Goal: Information Seeking & Learning: Learn about a topic

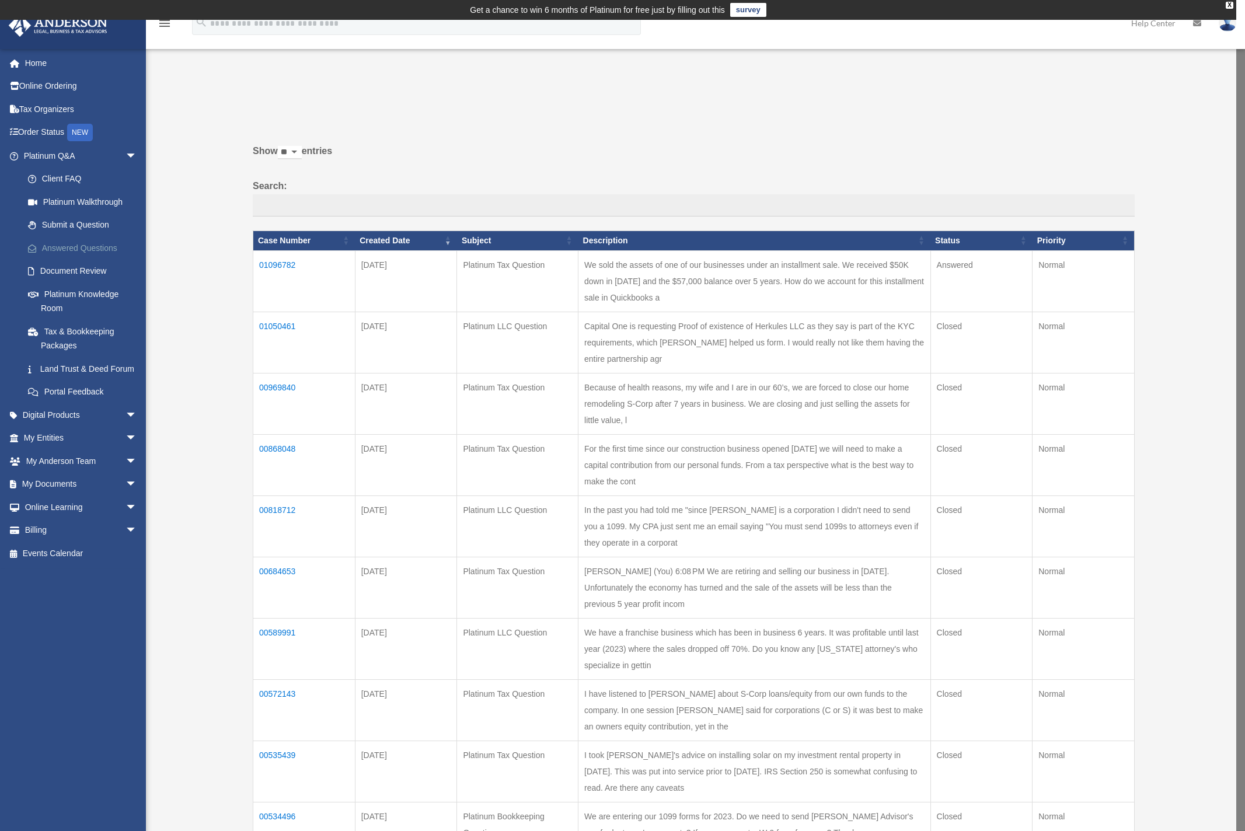
click at [87, 242] on link "Answered Questions" at bounding box center [85, 247] width 138 height 23
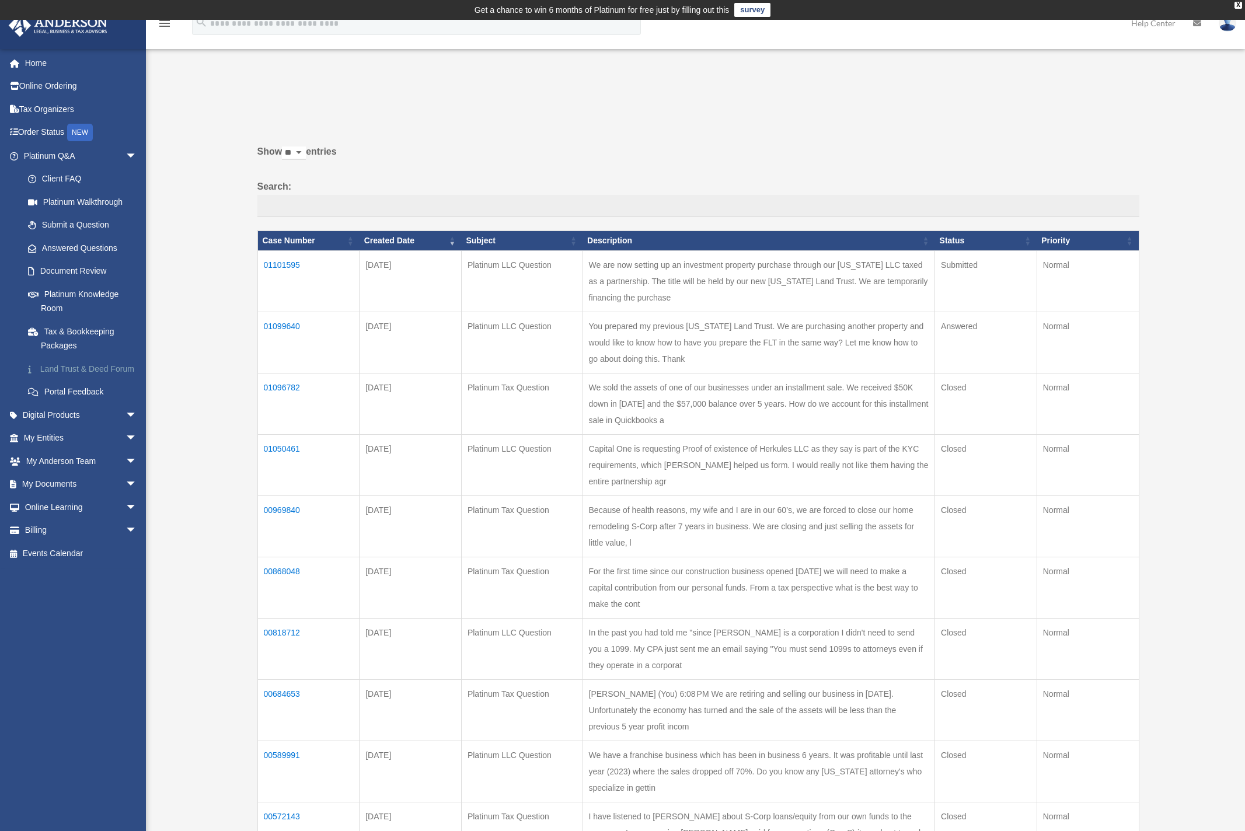
click at [78, 364] on link "Land Trust & Deed Forum" at bounding box center [85, 368] width 138 height 23
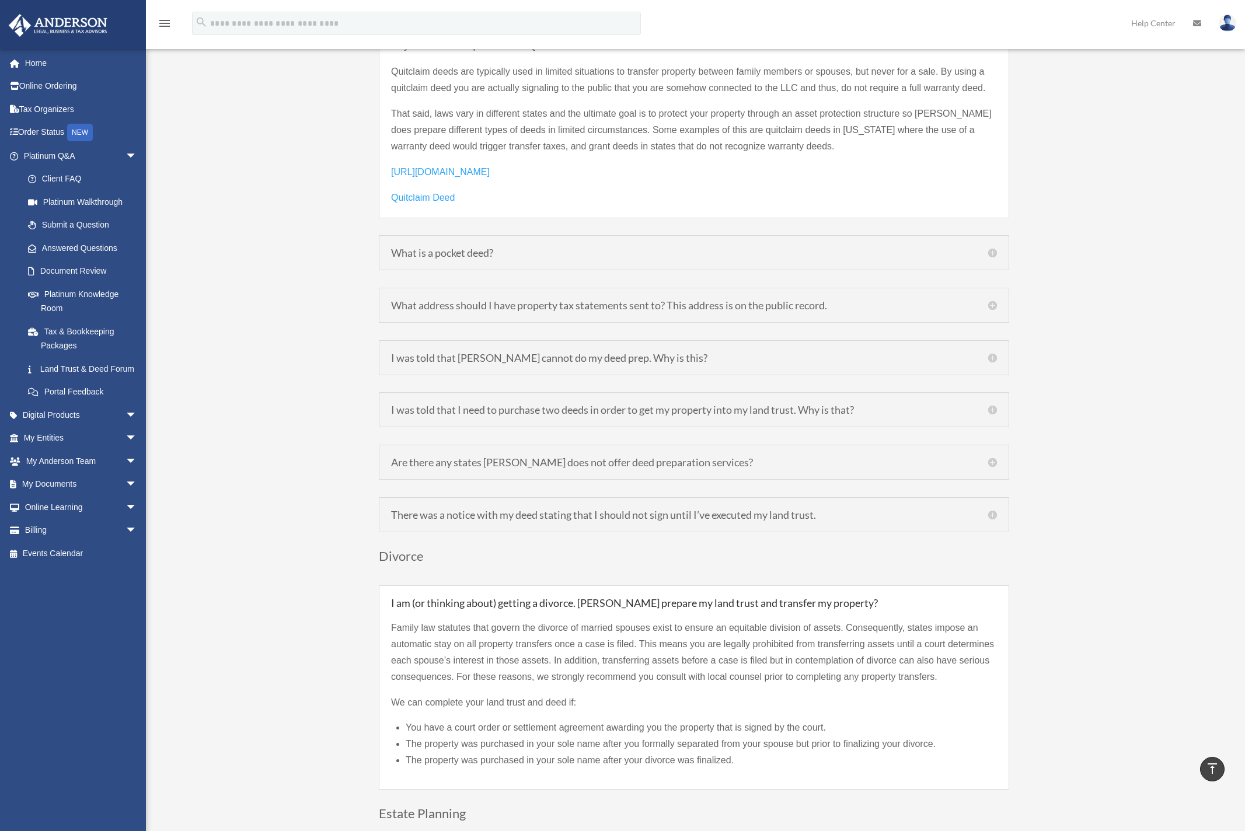
scroll to position [1837, 0]
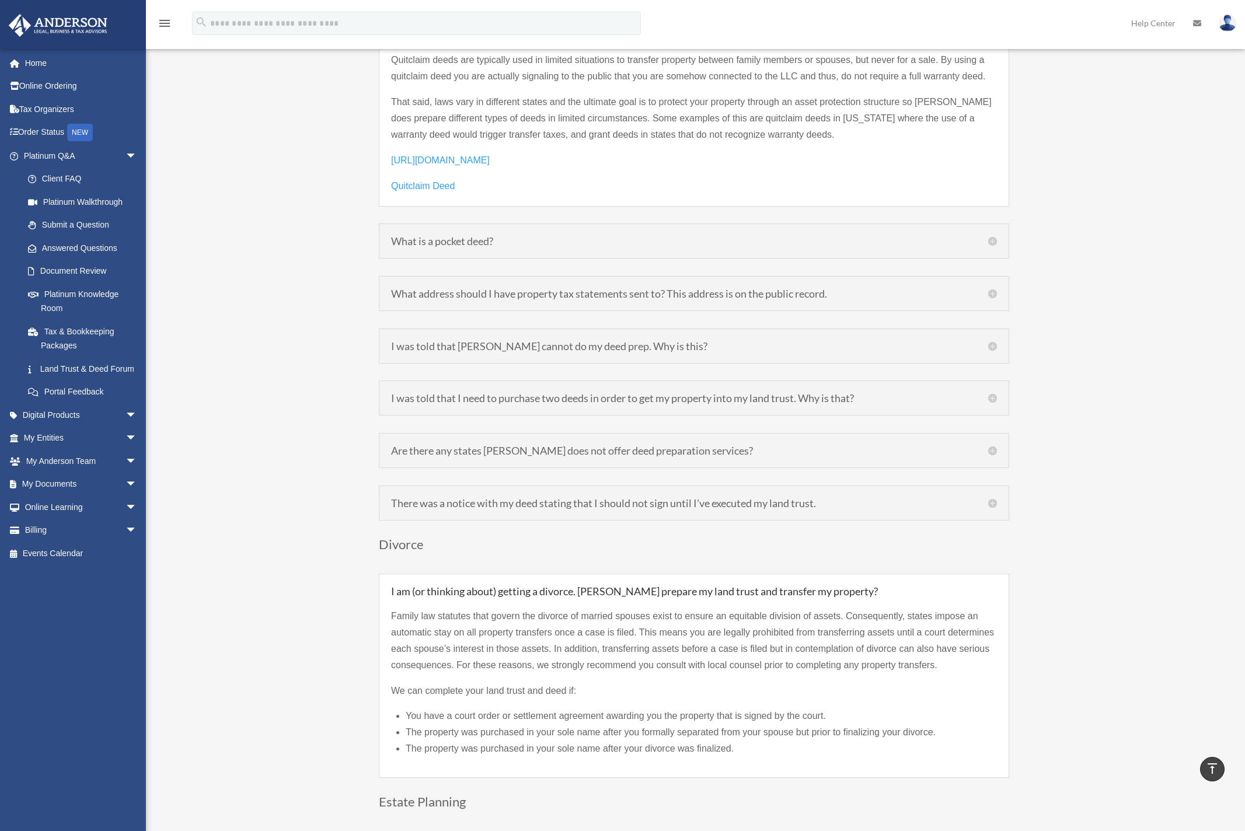
click at [505, 236] on h5 "What is a pocket deed?" at bounding box center [694, 241] width 606 height 11
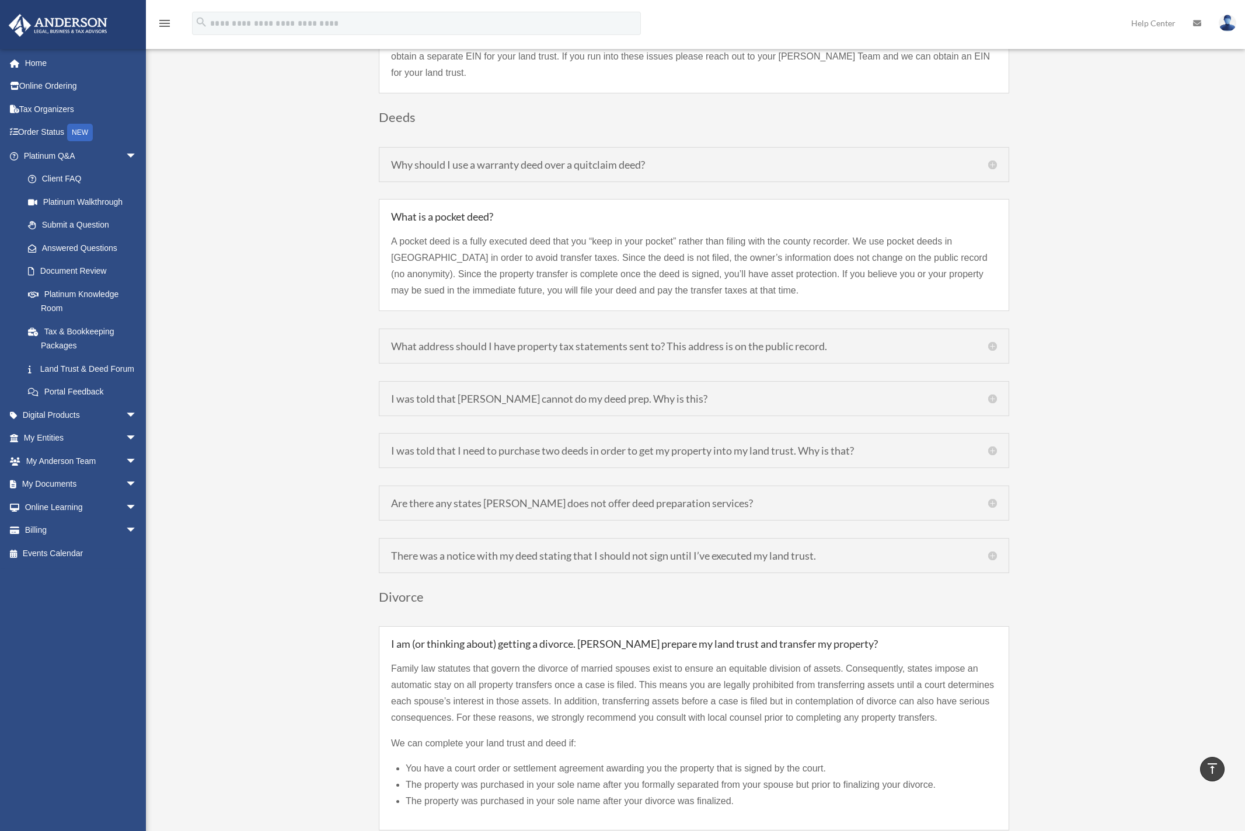
scroll to position [1584, 0]
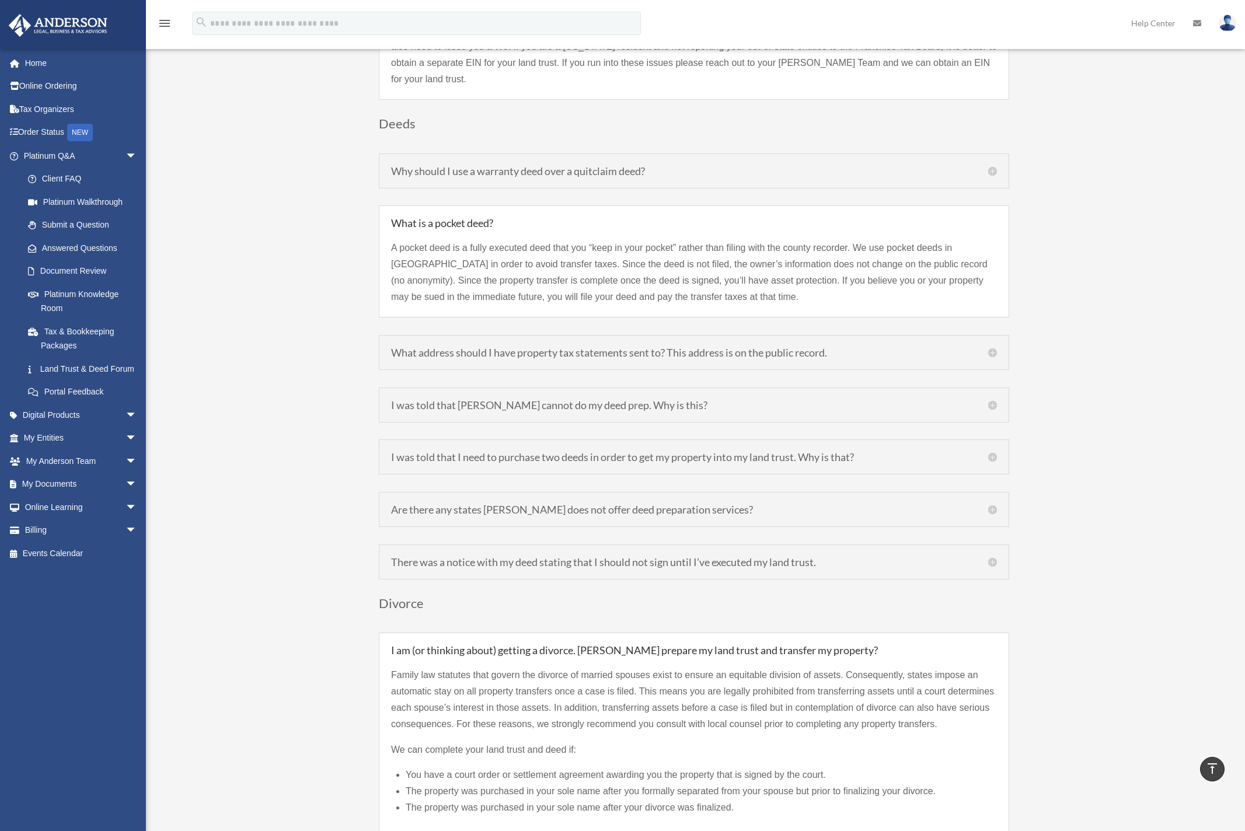
click at [513, 347] on h5 "What address should I have property tax statements sent to? This address is on …" at bounding box center [694, 352] width 606 height 11
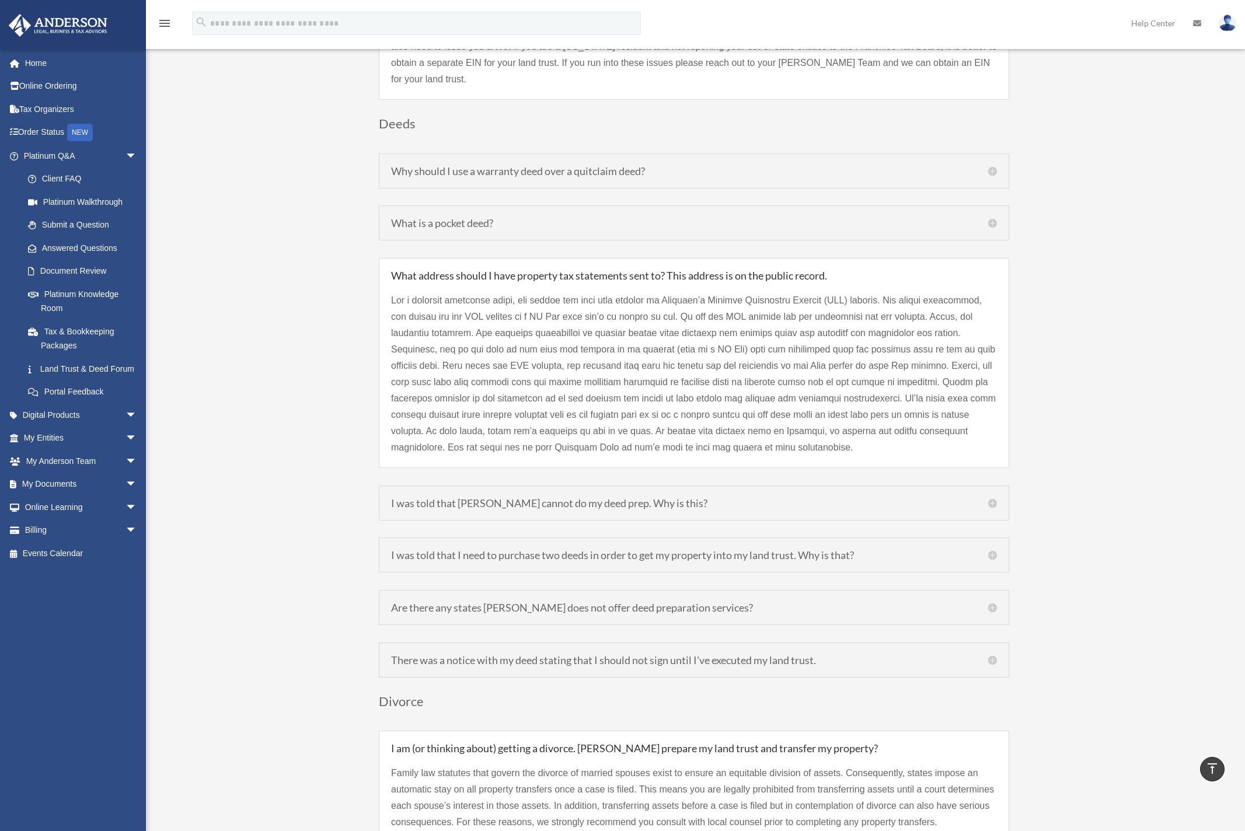
click at [580, 545] on div "I was told that I need to purchase two deeds in order to get my property into m…" at bounding box center [694, 555] width 630 height 35
click at [992, 550] on h5 "I was told that I need to purchase two deeds in order to get my property into m…" at bounding box center [694, 555] width 606 height 11
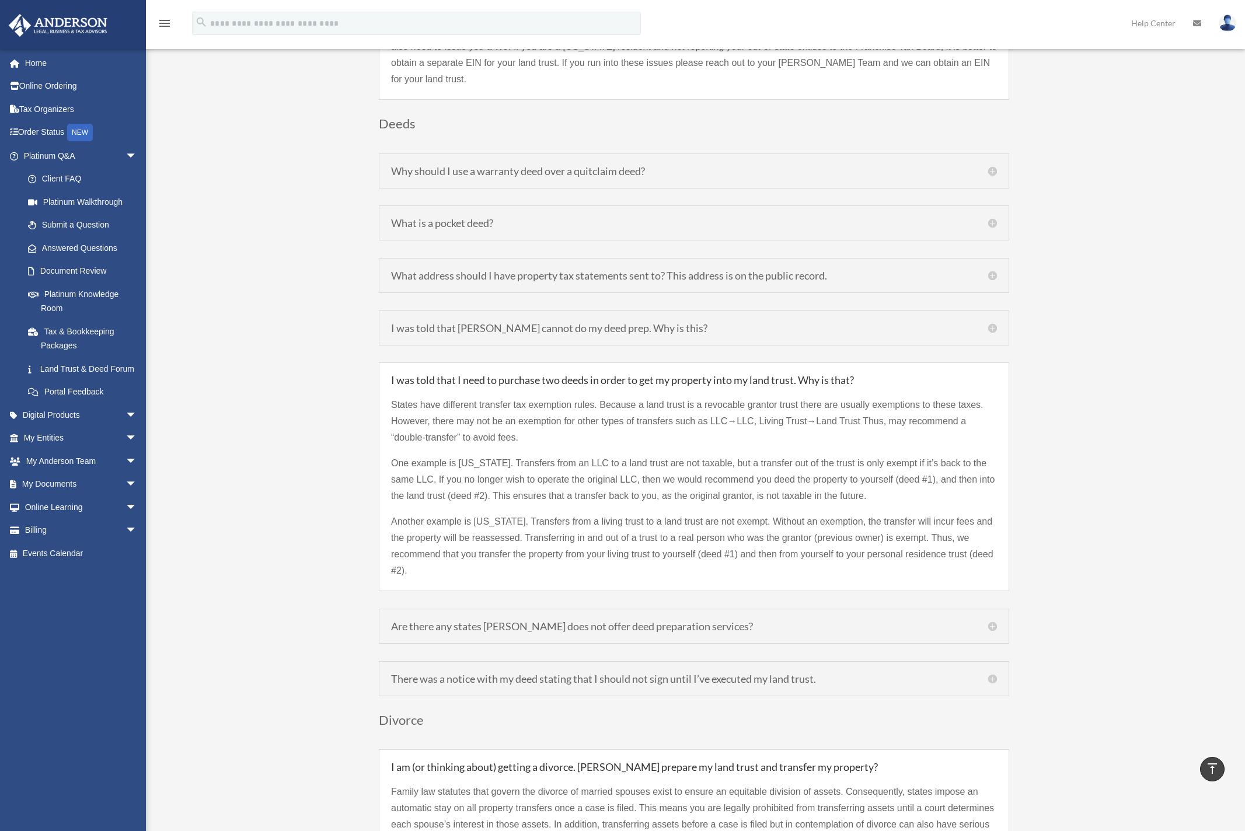
click at [994, 621] on h5 "Are there any states Anderson does not offer deed preparation services?" at bounding box center [694, 626] width 606 height 11
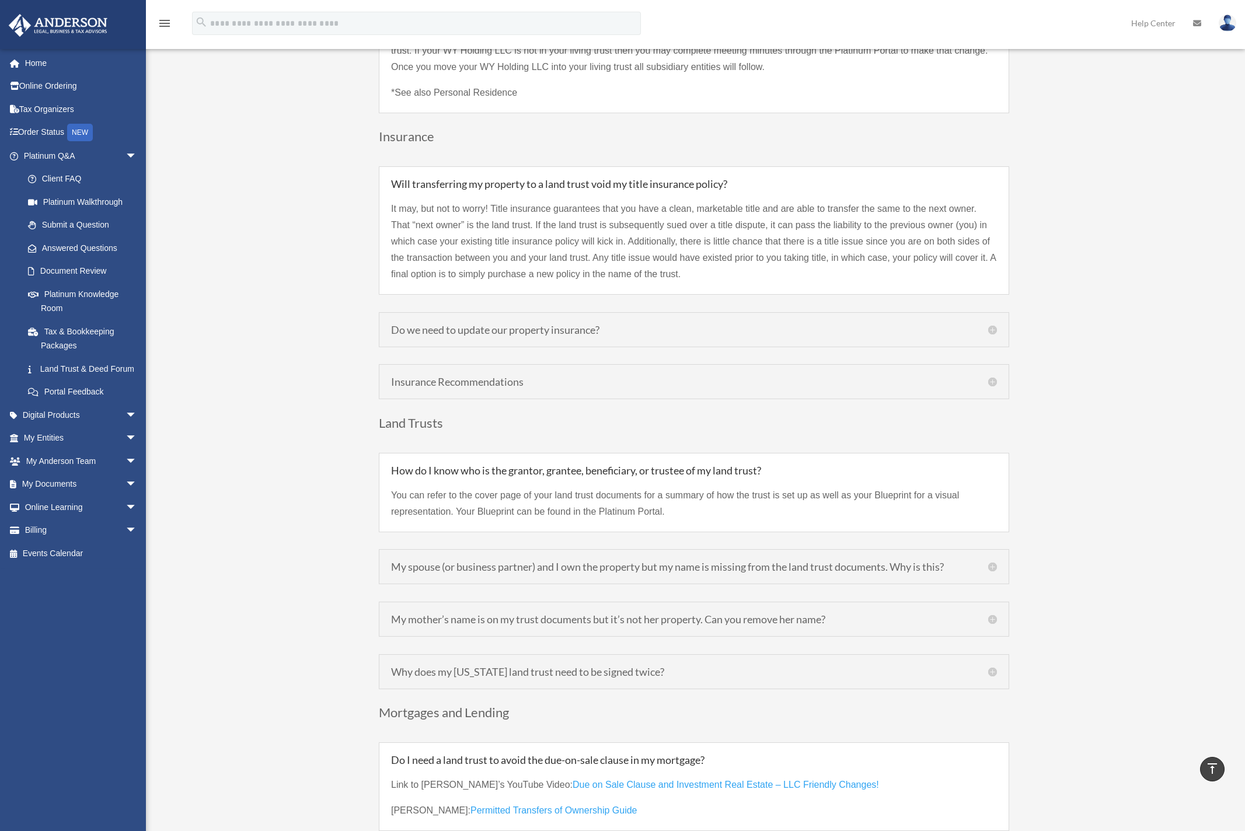
scroll to position [2646, 0]
click at [611, 327] on h5 "Do we need to update our property insurance?" at bounding box center [694, 332] width 606 height 11
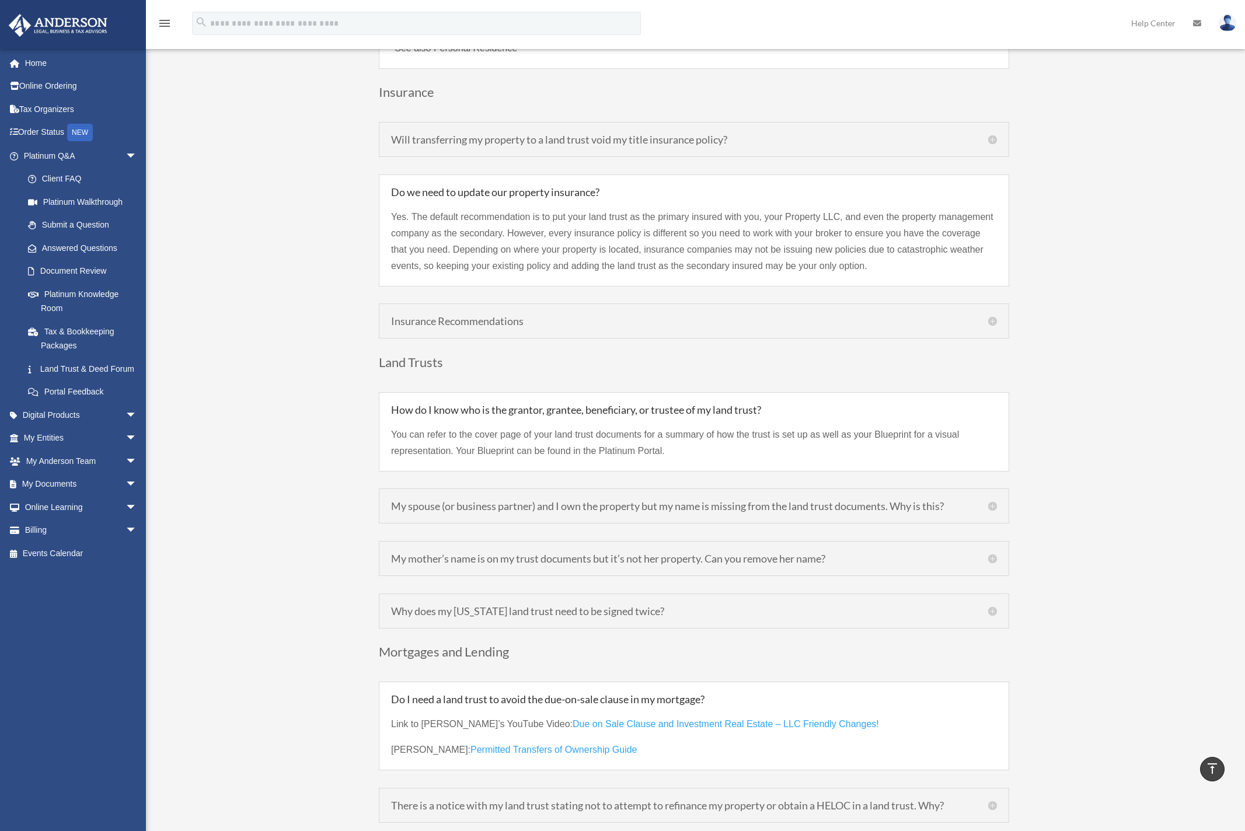
scroll to position [2711, 0]
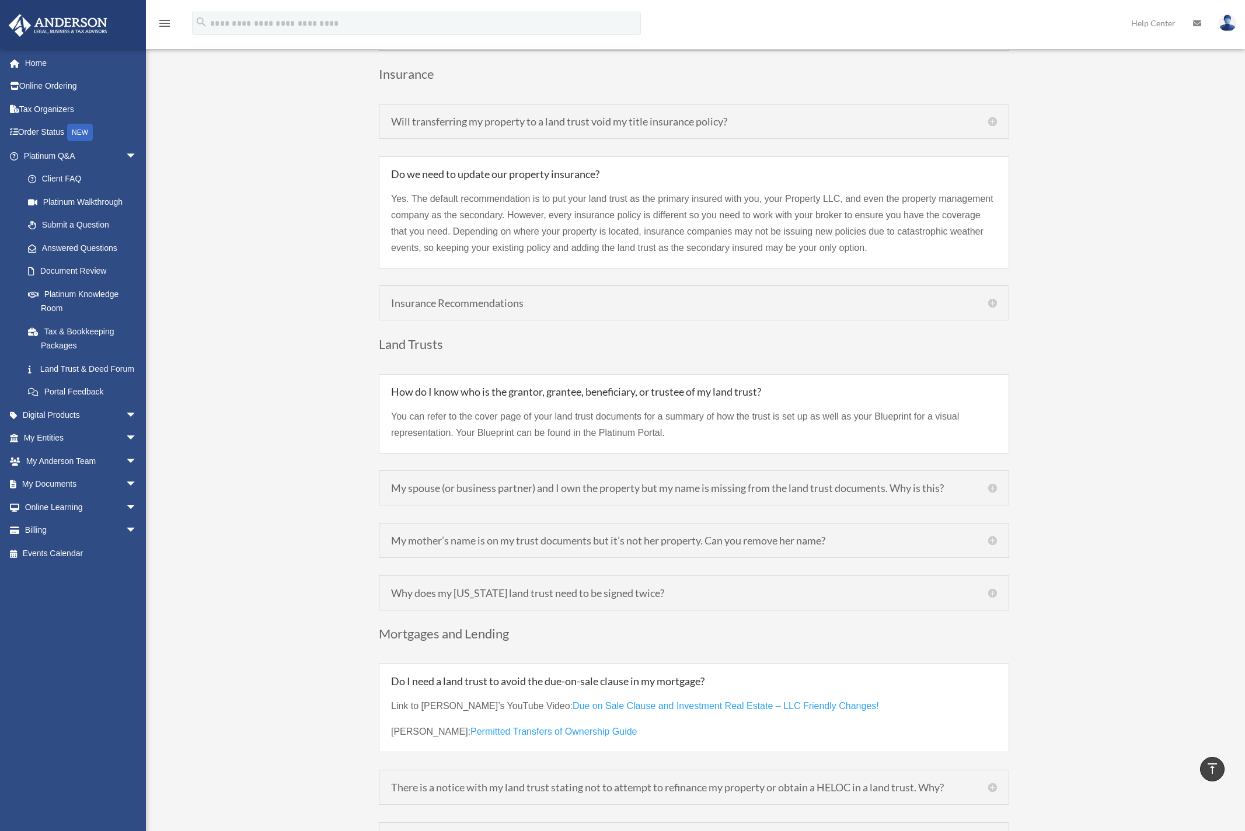
click at [994, 298] on h5 "Insurance Recommendations" at bounding box center [694, 303] width 606 height 11
